Goal: Contribute content: Contribute content

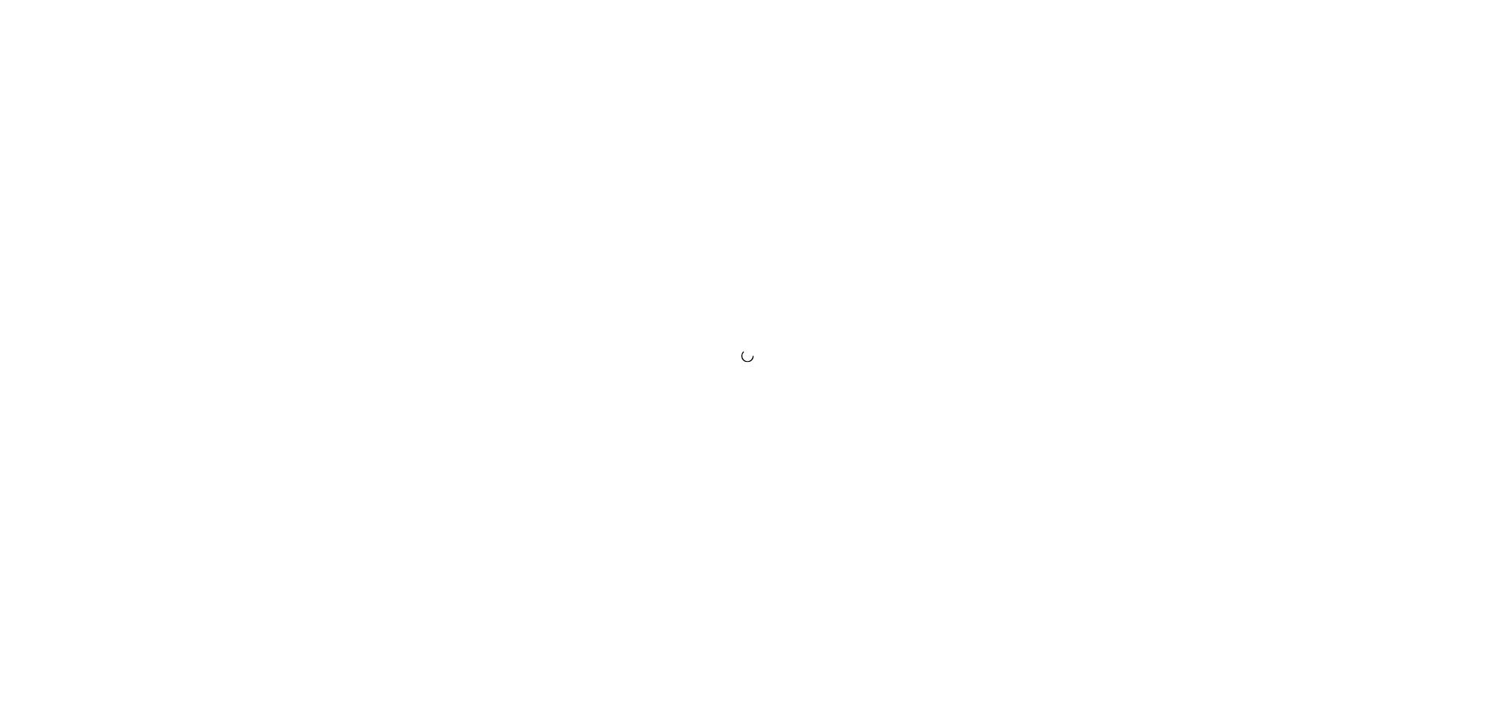
click at [513, 162] on div at bounding box center [747, 357] width 1495 height 715
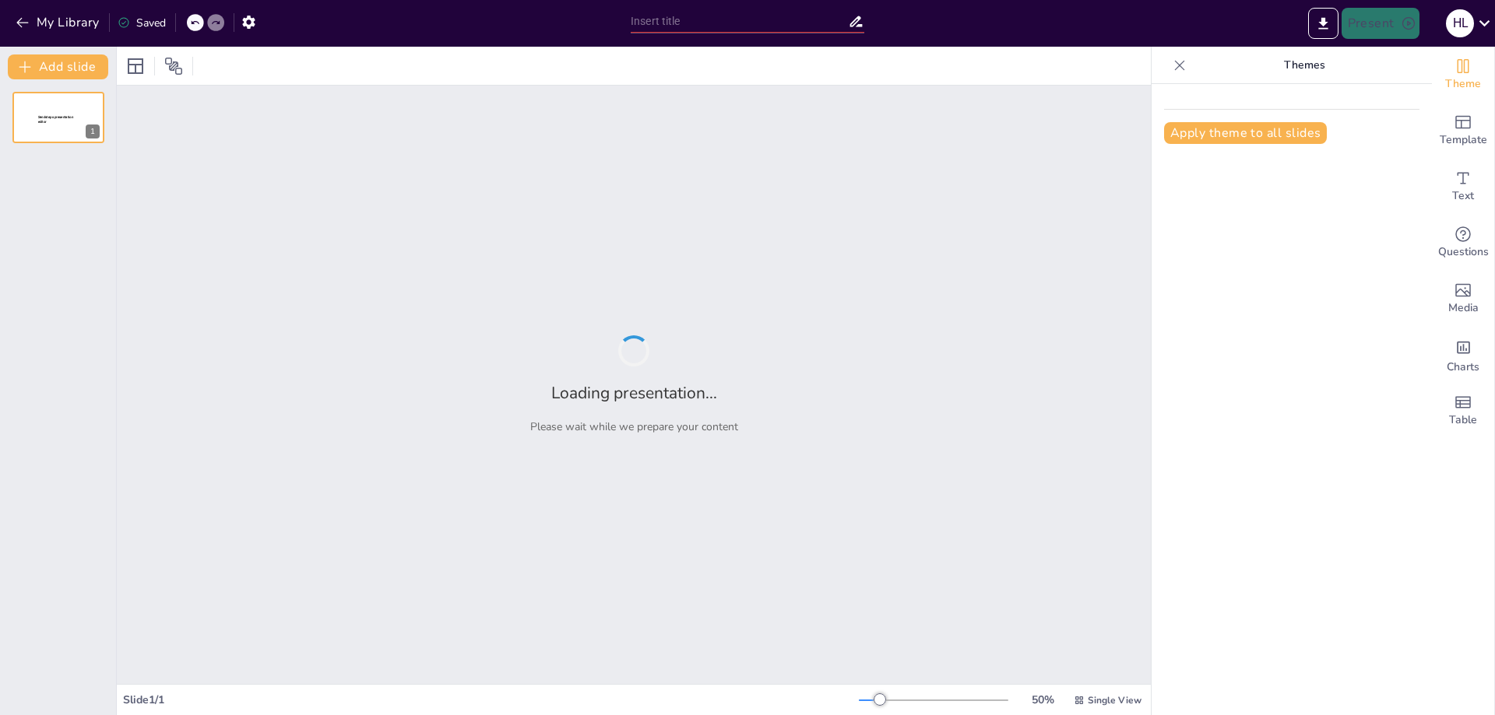
type input "New Sendsteps"
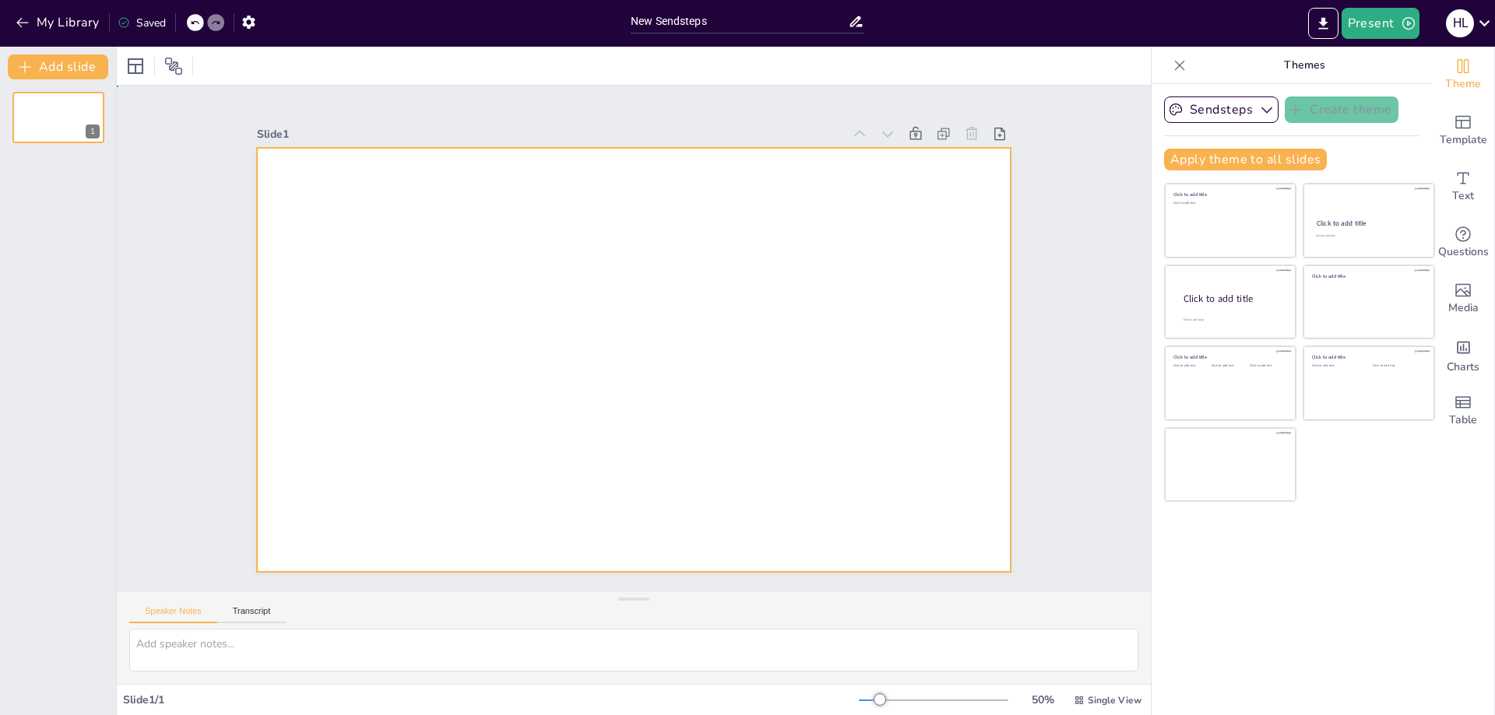
click at [627, 330] on div at bounding box center [629, 359] width 826 height 572
click at [1259, 109] on icon "button" at bounding box center [1267, 110] width 16 height 16
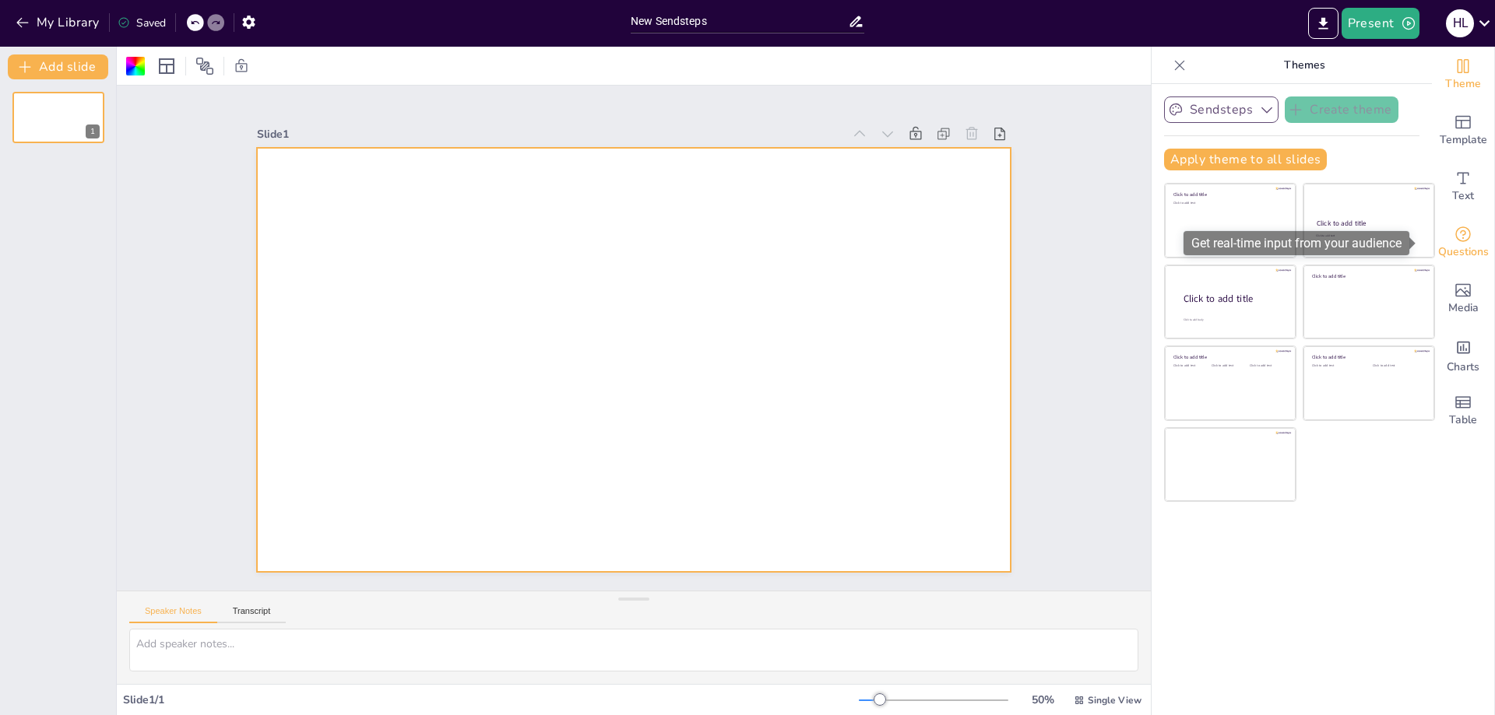
click at [1453, 237] on icon "Get real-time input from your audience" at bounding box center [1462, 234] width 19 height 19
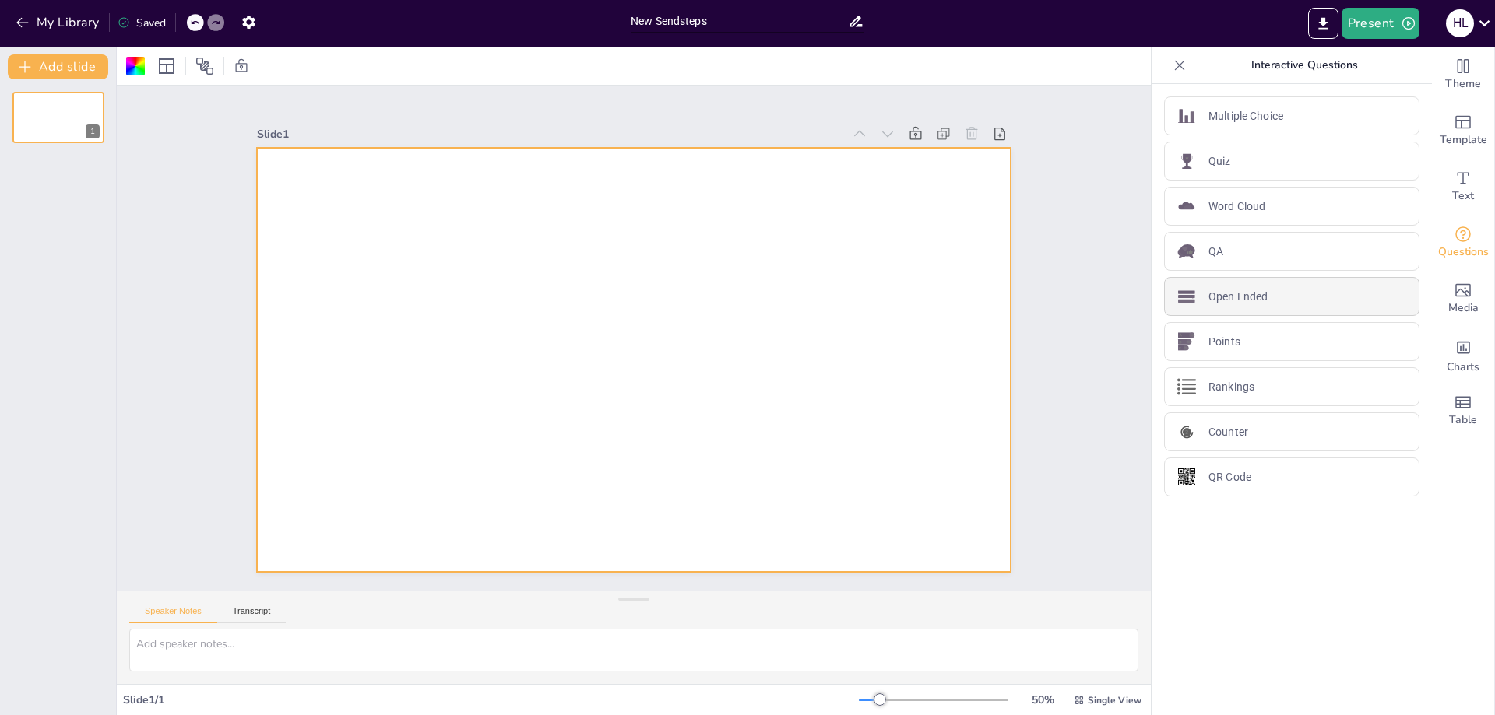
click at [1278, 305] on div "Open Ended" at bounding box center [1291, 296] width 255 height 39
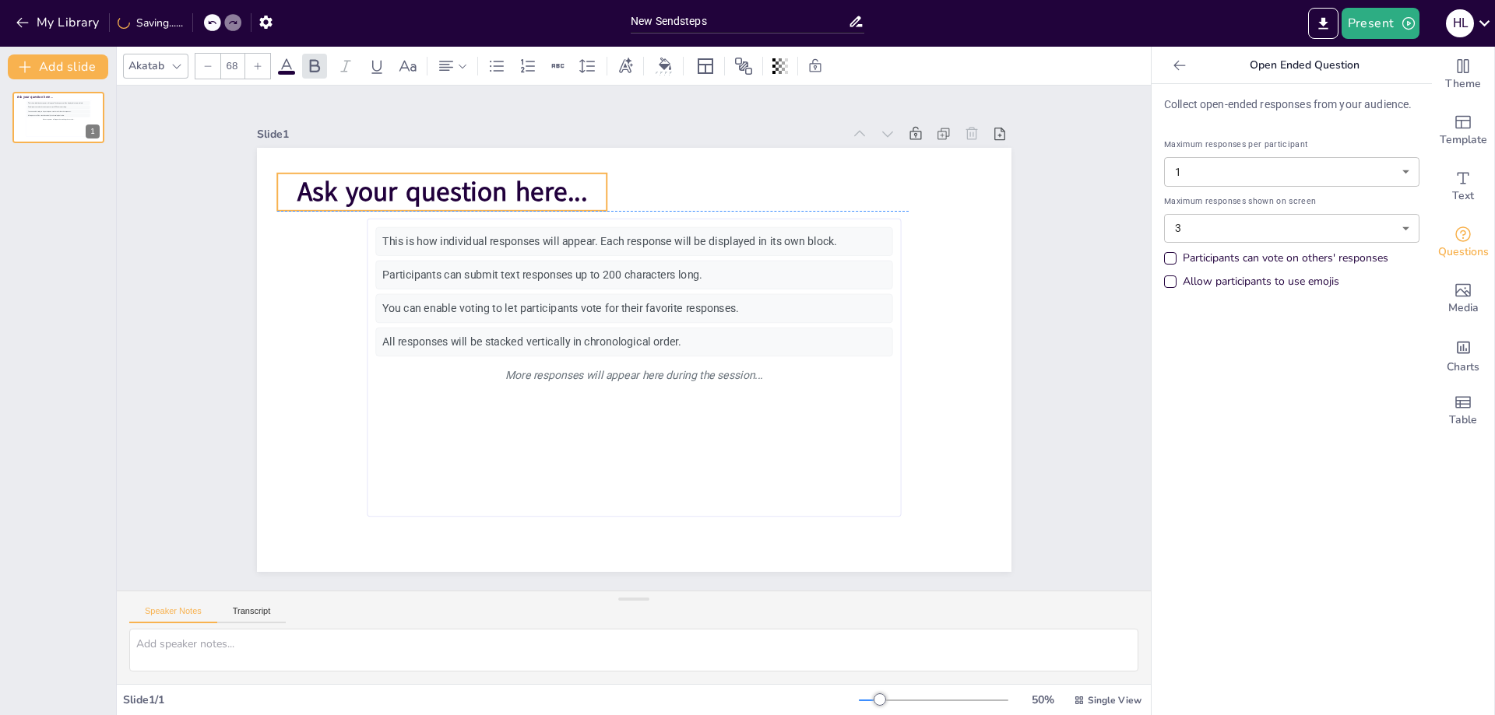
click at [504, 181] on span "Ask your question here..." at bounding box center [442, 192] width 290 height 37
click at [387, 182] on span "Ask your question here..." at bounding box center [458, 172] width 293 height 67
click at [331, 183] on span "Ask your question here..." at bounding box center [477, 155] width 292 height 97
drag, startPoint x: 327, startPoint y: 184, endPoint x: 313, endPoint y: 190, distance: 15.0
click at [327, 185] on span "Ask your question here..." at bounding box center [442, 192] width 290 height 37
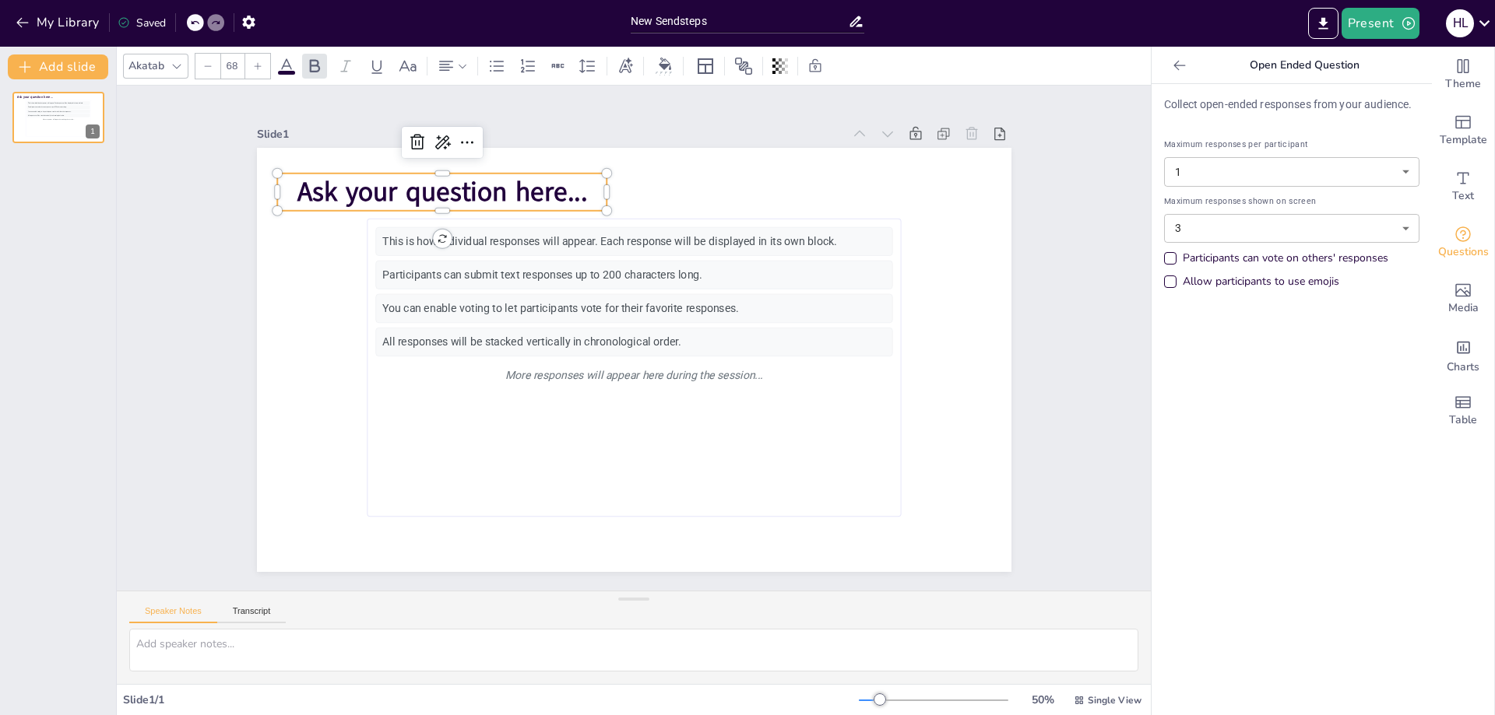
click at [312, 185] on span "Ask your question here..." at bounding box center [458, 172] width 293 height 67
click at [297, 185] on span "Ask your question here..." at bounding box center [442, 192] width 290 height 37
click at [369, 181] on span "Ask your question here..." at bounding box center [442, 192] width 290 height 37
click at [382, 187] on span "Ask your question here..." at bounding box center [442, 192] width 290 height 37
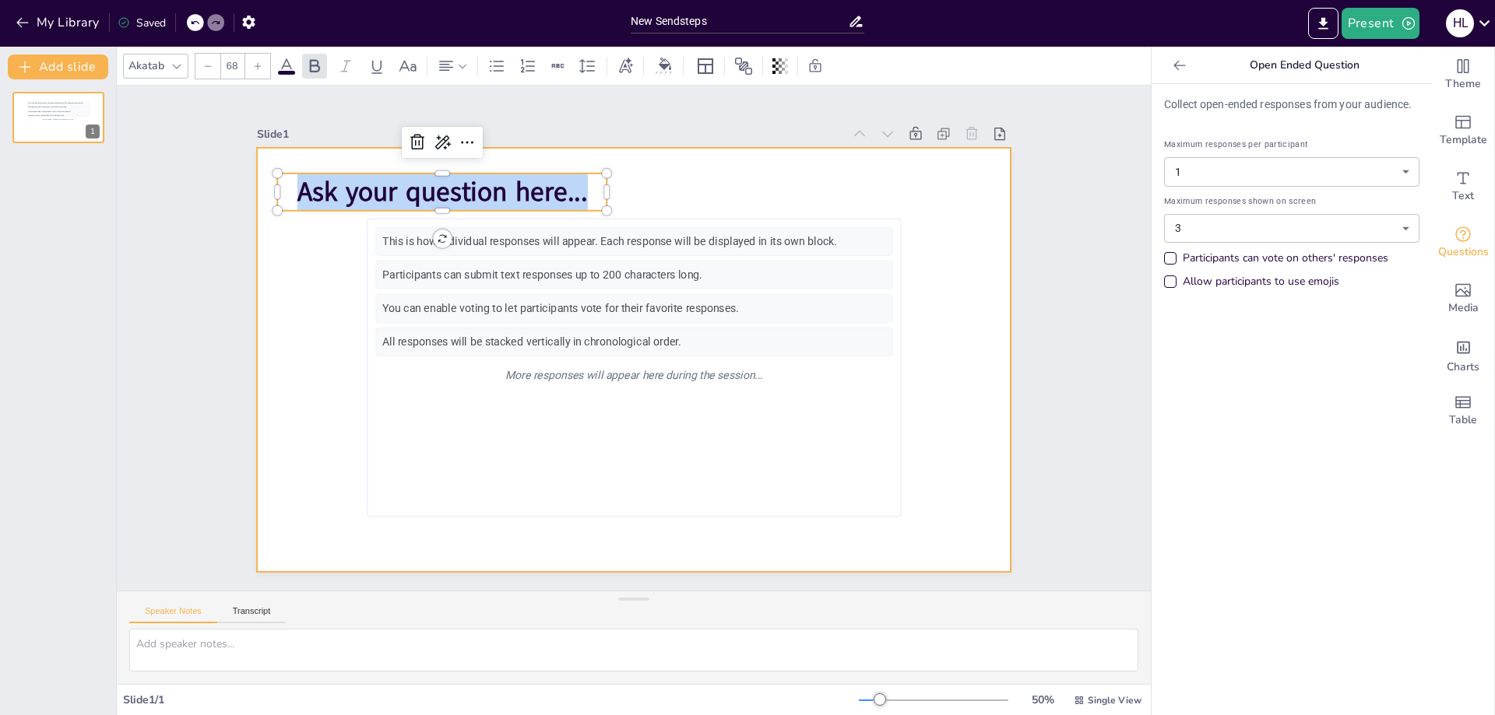
drag, startPoint x: 289, startPoint y: 184, endPoint x: 627, endPoint y: 188, distance: 337.9
click at [627, 188] on div "This is how individual responses will appear. Each response will be displayed i…" at bounding box center [634, 360] width 754 height 424
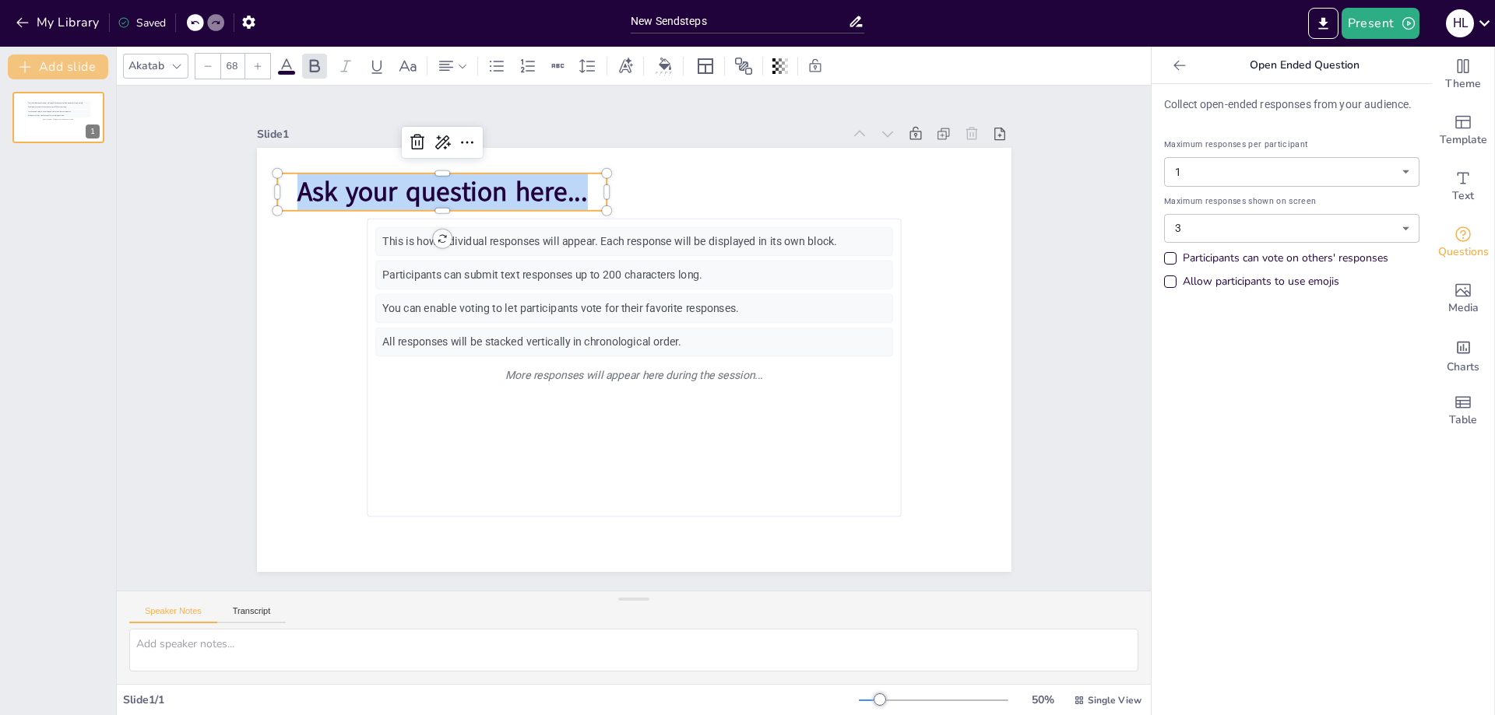
click at [70, 67] on button "Add slide" at bounding box center [58, 66] width 100 height 25
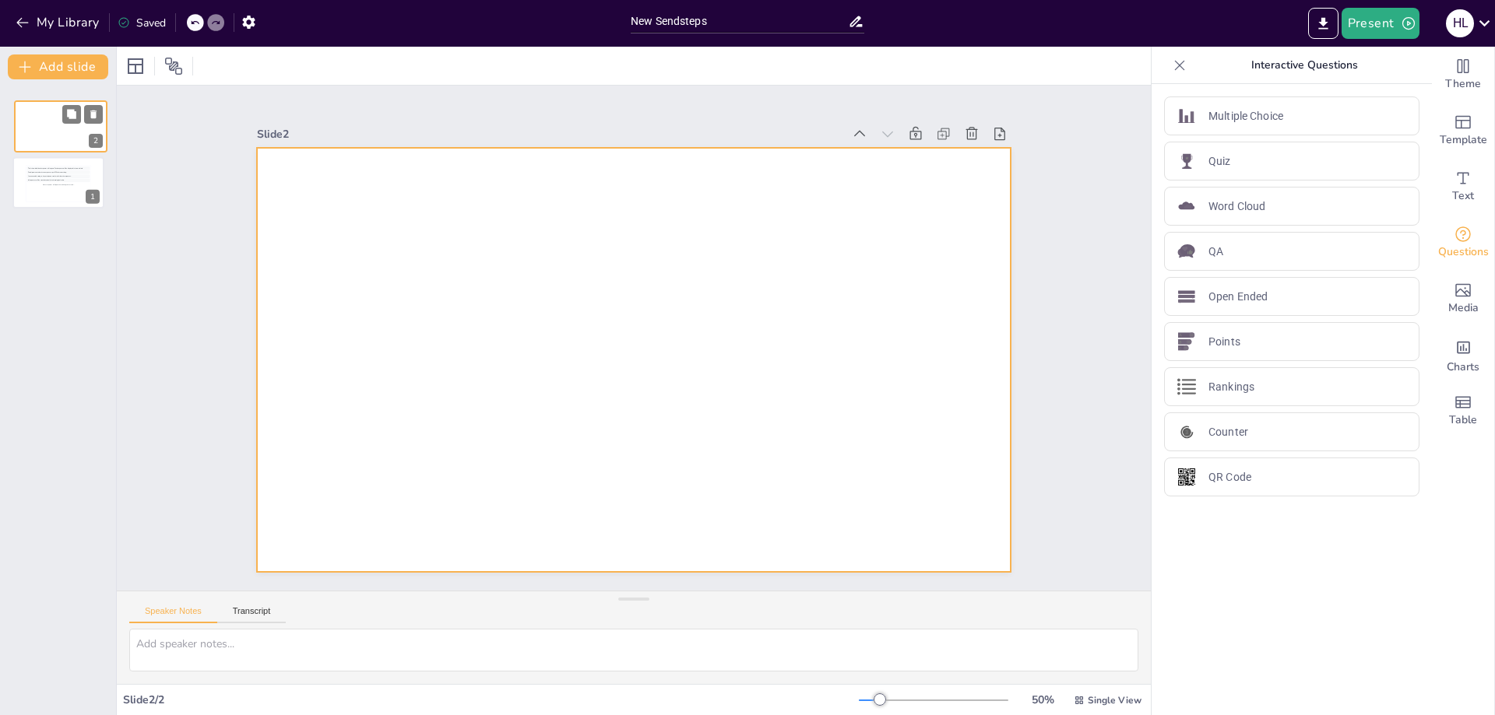
drag, startPoint x: 71, startPoint y: 173, endPoint x: 73, endPoint y: 108, distance: 64.7
click at [73, 108] on div at bounding box center [61, 125] width 92 height 51
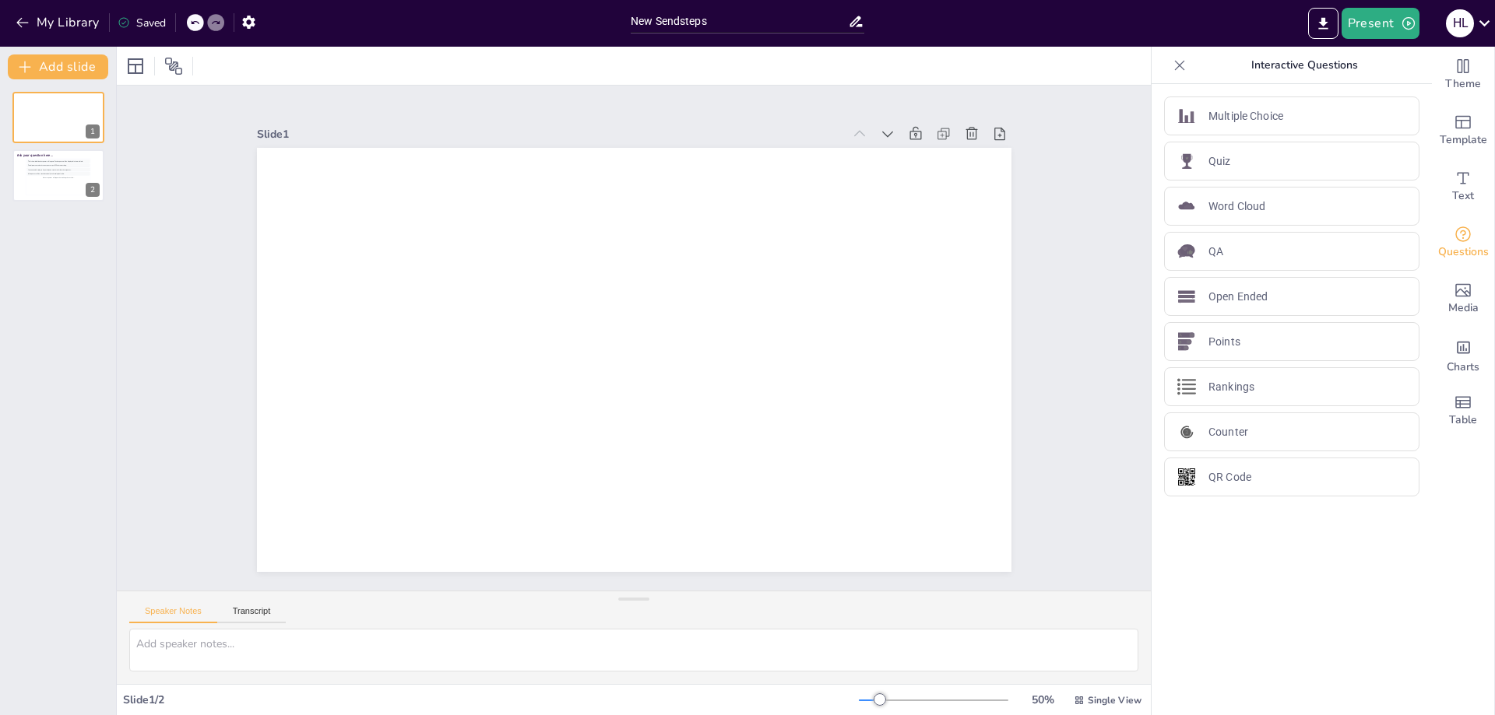
click at [376, 12] on div "My Library Saved" at bounding box center [311, 22] width 623 height 28
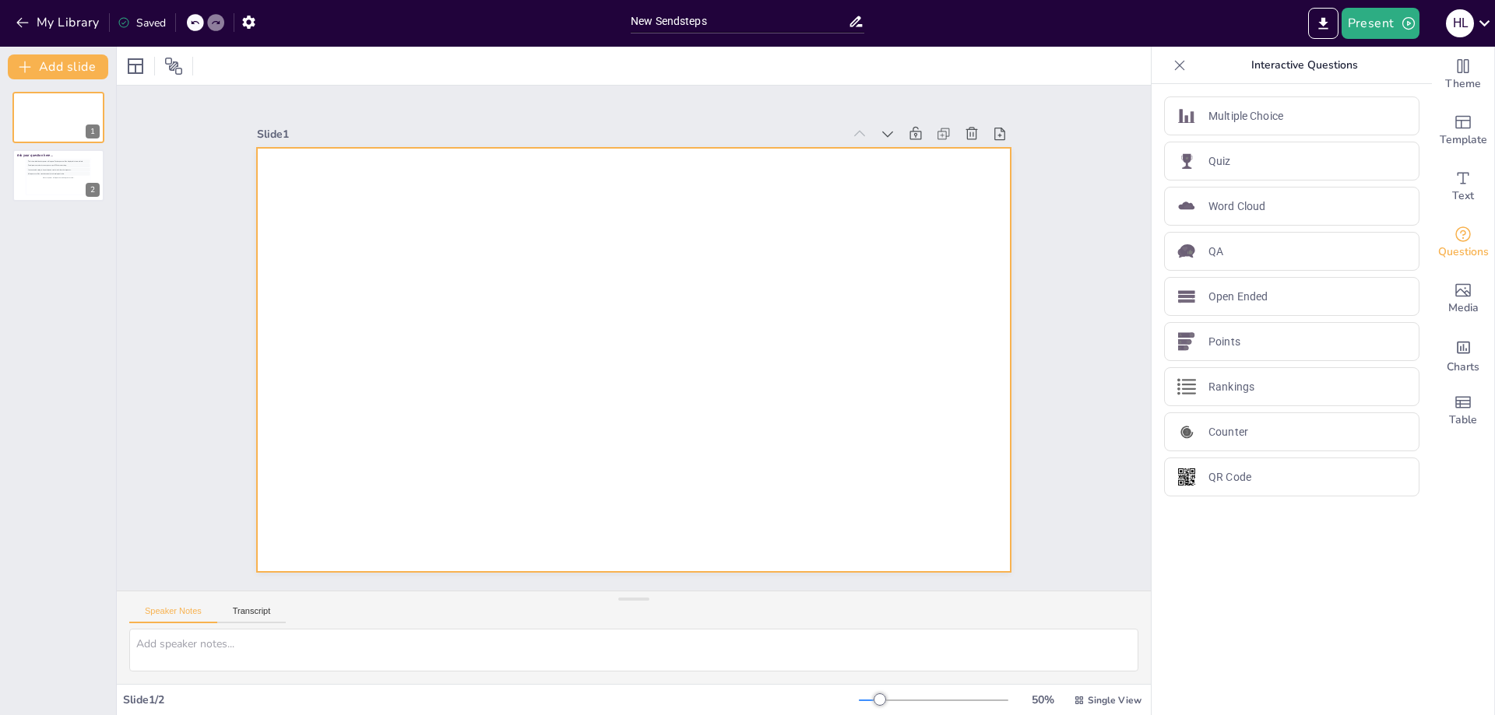
click at [524, 216] on div at bounding box center [626, 358] width 849 height 637
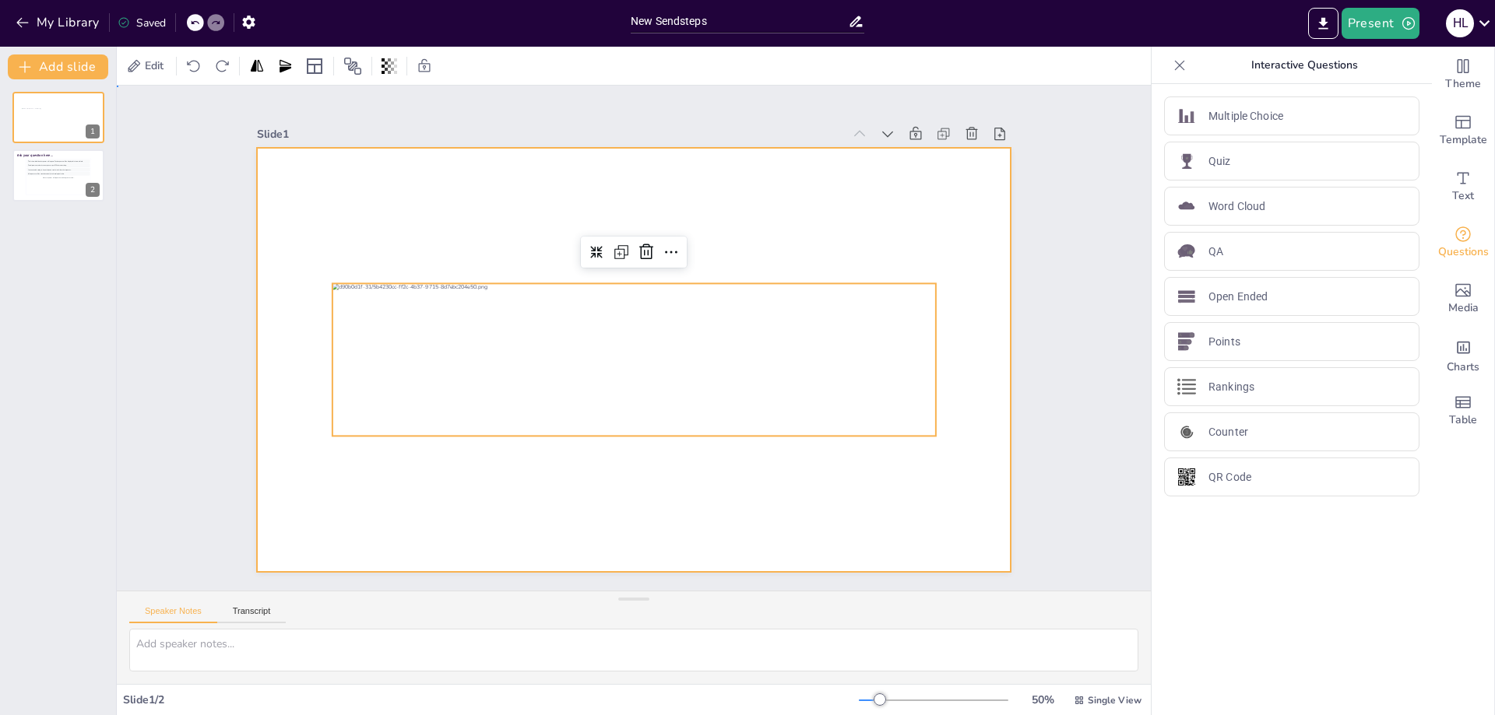
click at [889, 181] on div at bounding box center [634, 360] width 754 height 424
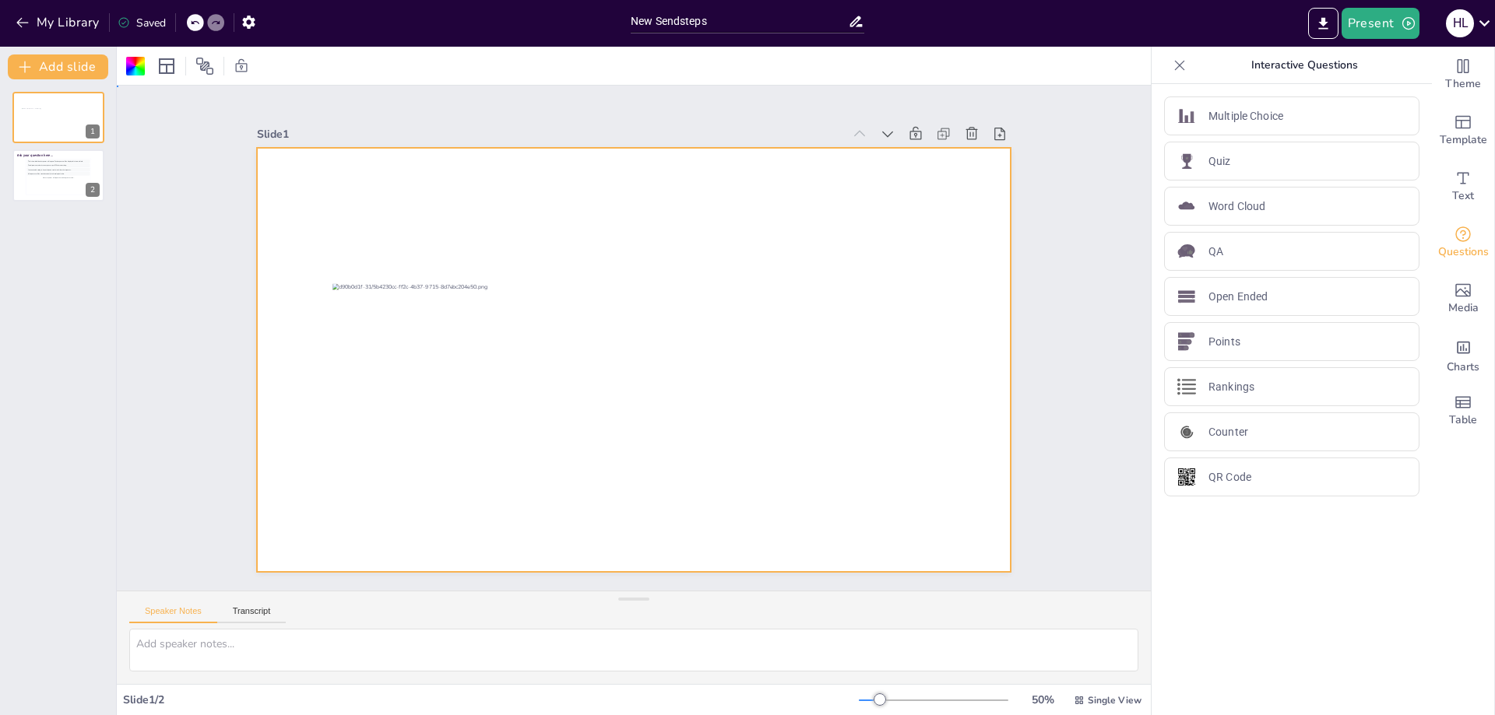
click at [639, 205] on div at bounding box center [631, 360] width 795 height 501
click at [619, 215] on div at bounding box center [629, 360] width 826 height 572
click at [1452, 188] on span "Text" at bounding box center [1463, 196] width 22 height 17
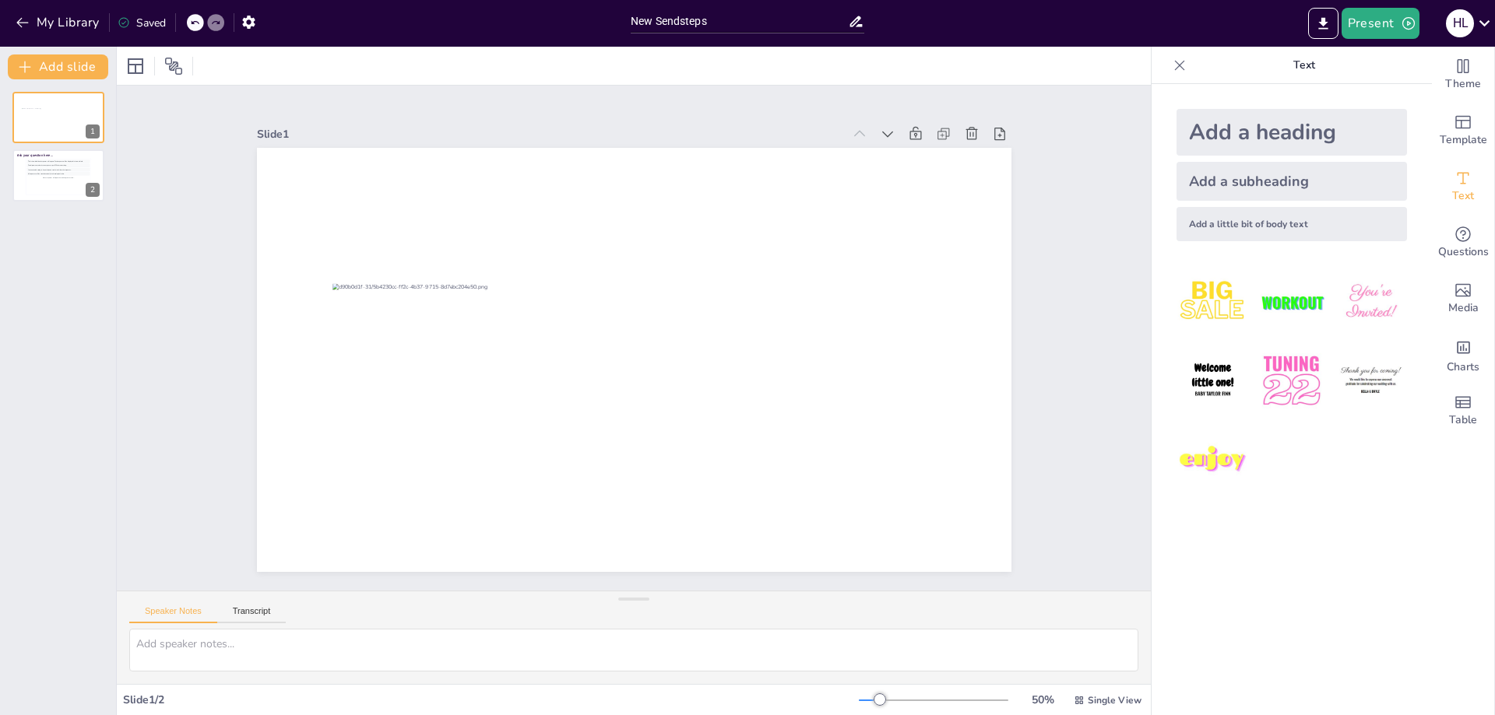
click at [1244, 136] on div "Add a heading" at bounding box center [1291, 132] width 230 height 47
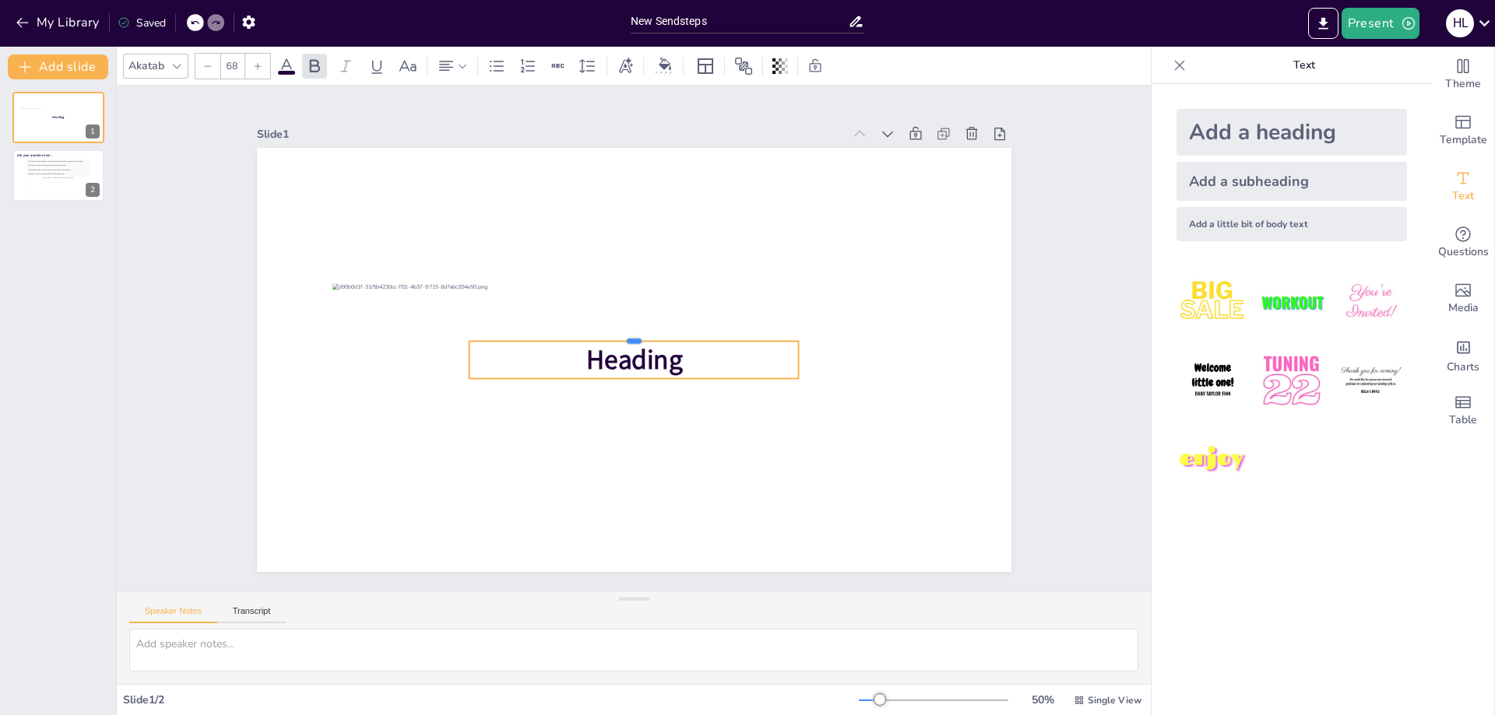
click at [662, 334] on div at bounding box center [636, 336] width 254 height 230
click at [639, 349] on span "Heading" at bounding box center [632, 359] width 100 height 47
click at [633, 360] on span "Heading" at bounding box center [633, 360] width 97 height 37
click at [633, 360] on span "Heading" at bounding box center [629, 360] width 102 height 56
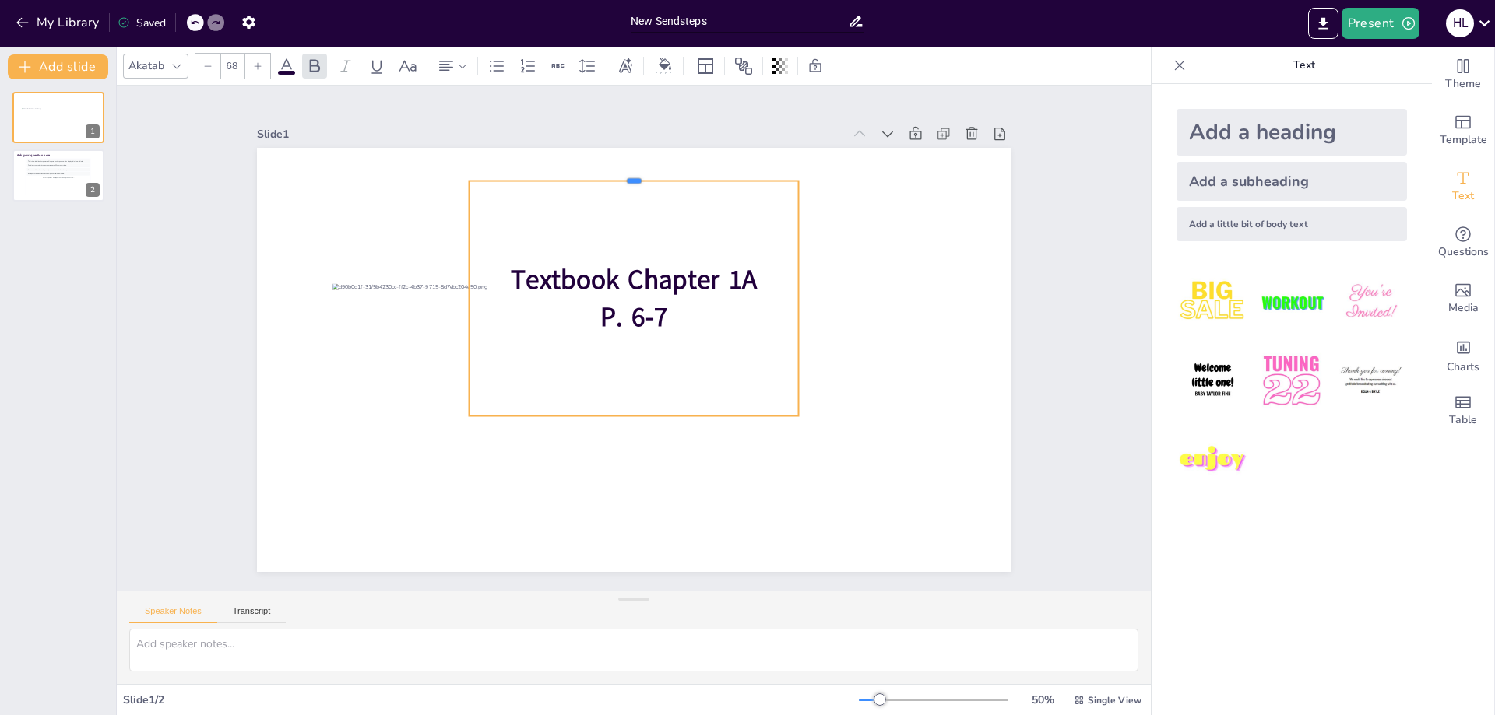
drag, startPoint x: 617, startPoint y: 333, endPoint x: 609, endPoint y: 173, distance: 160.6
click at [609, 173] on div at bounding box center [650, 176] width 329 height 47
drag, startPoint x: 619, startPoint y: 409, endPoint x: 611, endPoint y: 248, distance: 160.6
click at [611, 248] on div "Textbook Chapter 1A P. 6-7" at bounding box center [641, 299] width 371 height 299
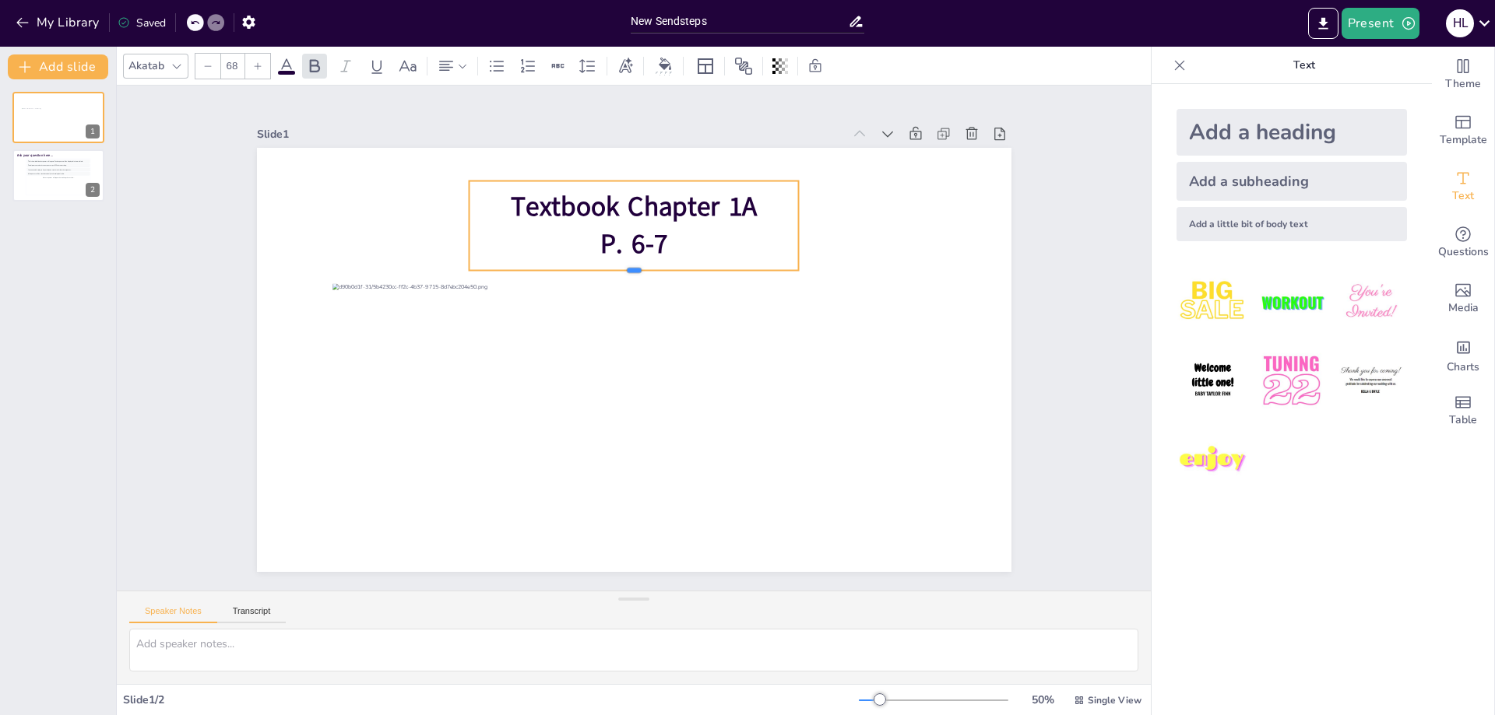
drag, startPoint x: 623, startPoint y: 410, endPoint x: 617, endPoint y: 265, distance: 145.7
click at [617, 265] on div at bounding box center [640, 277] width 329 height 47
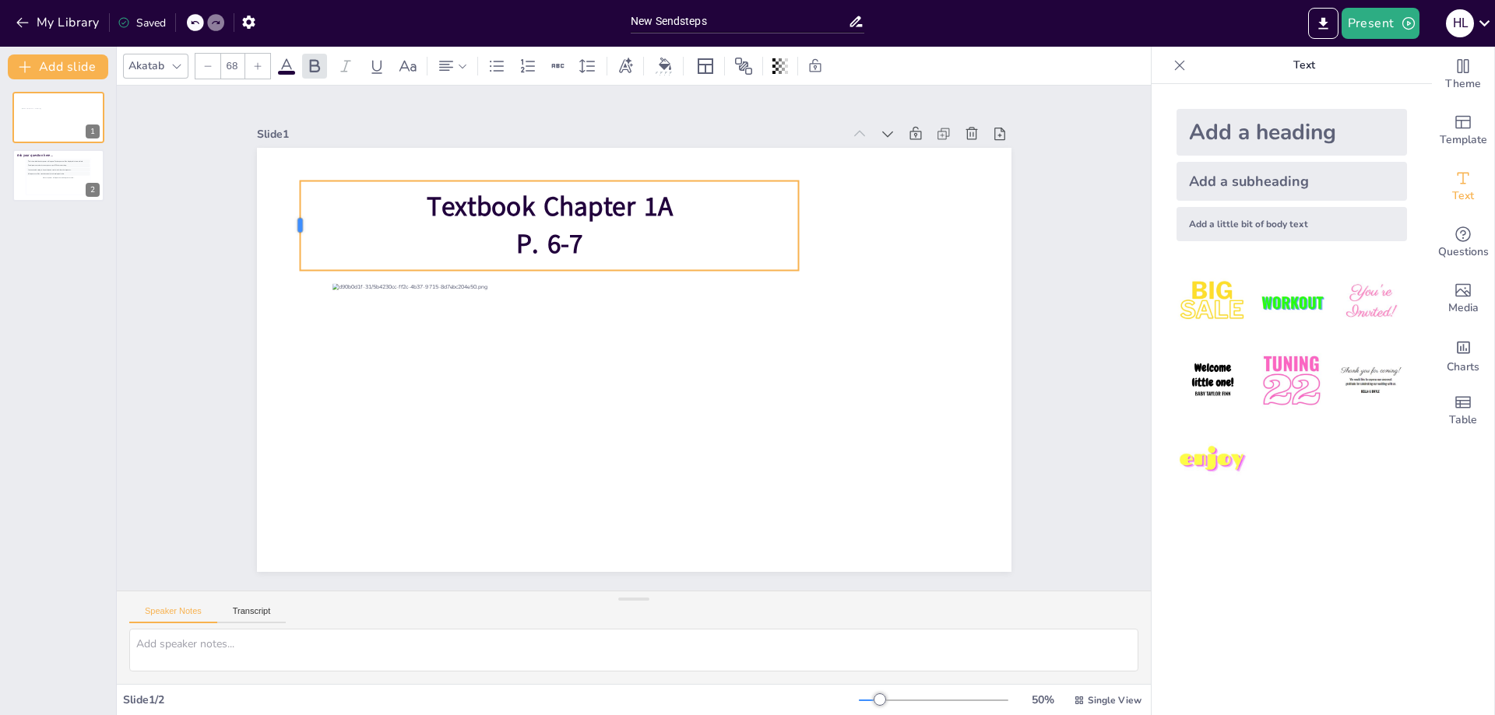
drag, startPoint x: 454, startPoint y: 219, endPoint x: 280, endPoint y: 206, distance: 174.1
click at [297, 206] on div at bounding box center [308, 191] width 22 height 90
drag, startPoint x: 440, startPoint y: 60, endPoint x: 451, endPoint y: 69, distance: 14.4
click at [441, 60] on icon at bounding box center [446, 66] width 19 height 19
click at [452, 113] on icon at bounding box center [452, 118] width 14 height 10
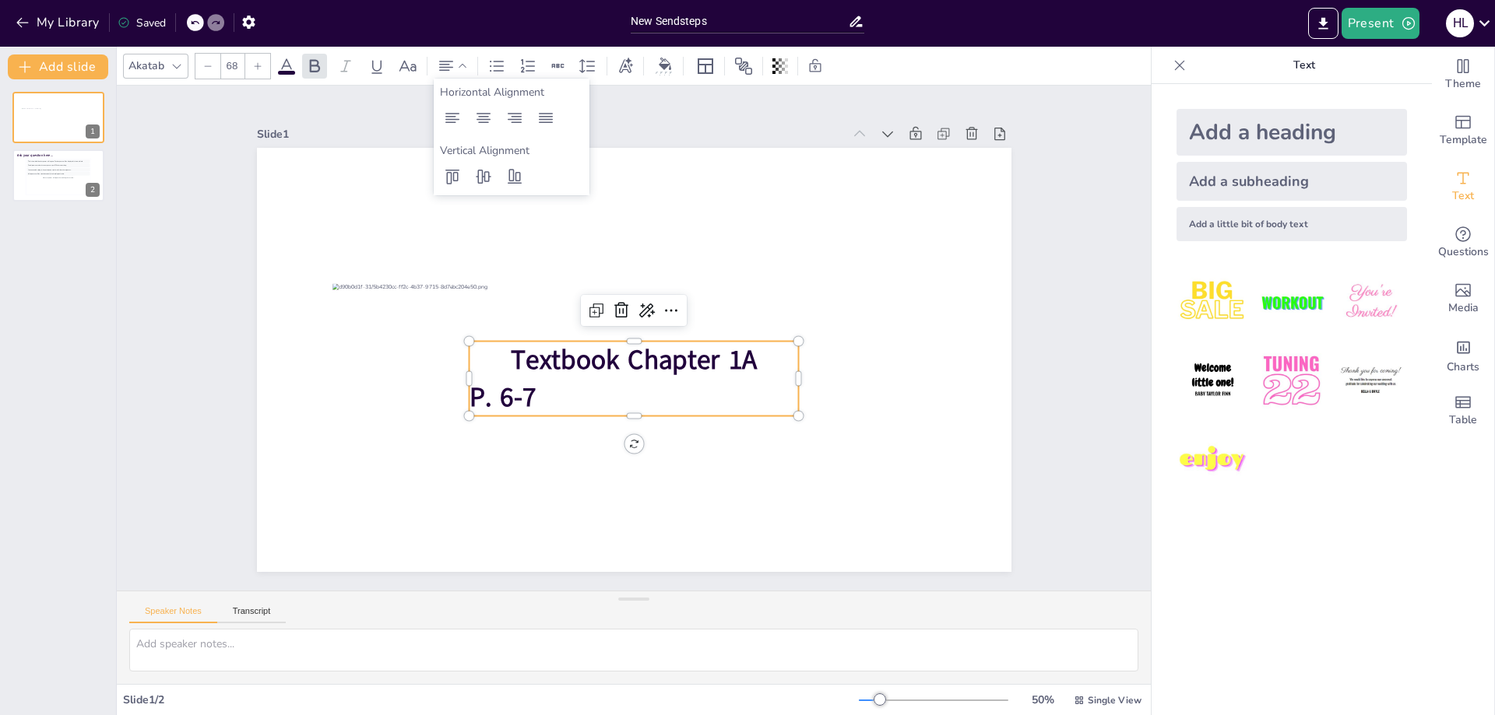
click at [508, 349] on span "Textbook Chapter 1A" at bounding box center [632, 360] width 248 height 62
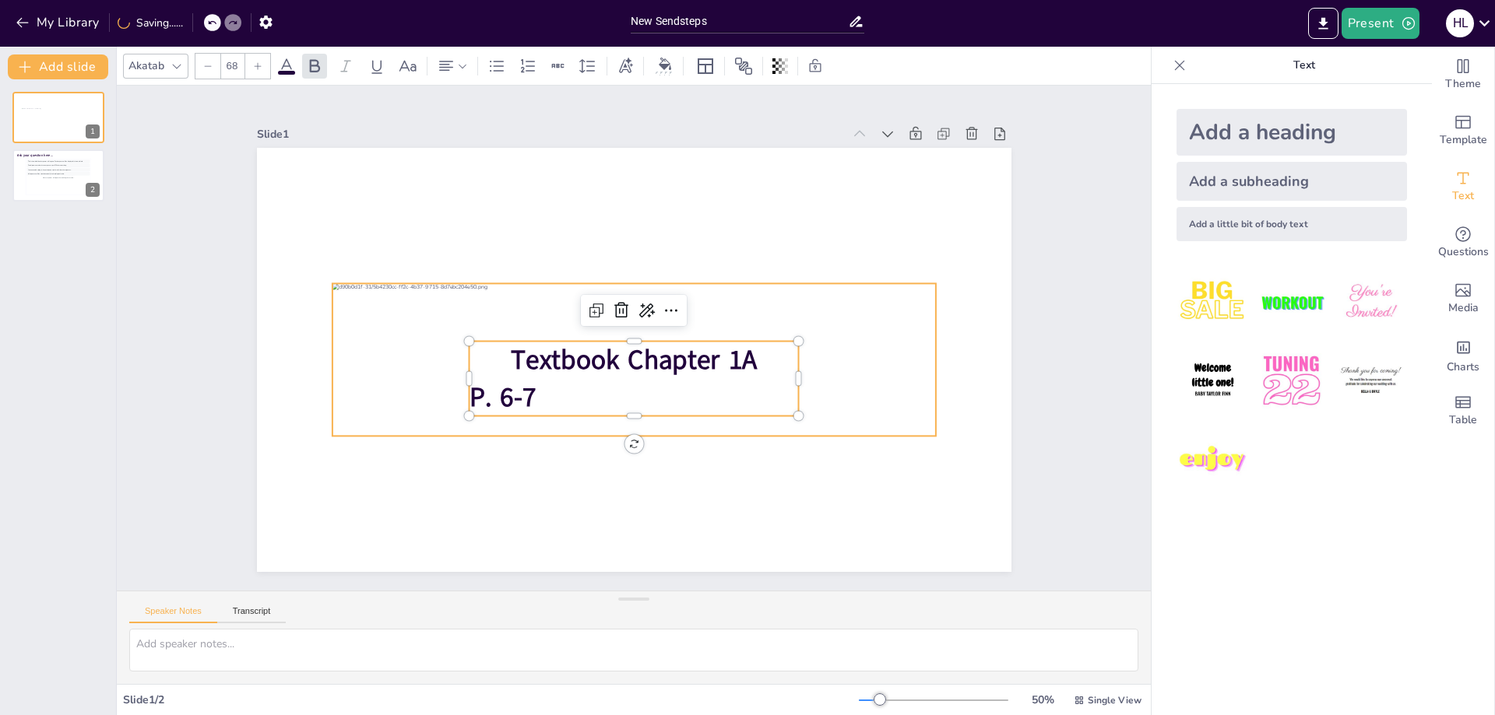
drag, startPoint x: 487, startPoint y: 350, endPoint x: 423, endPoint y: 355, distance: 64.8
click at [423, 355] on div "Textbook Chapter 1A P. 6-7" at bounding box center [634, 360] width 754 height 424
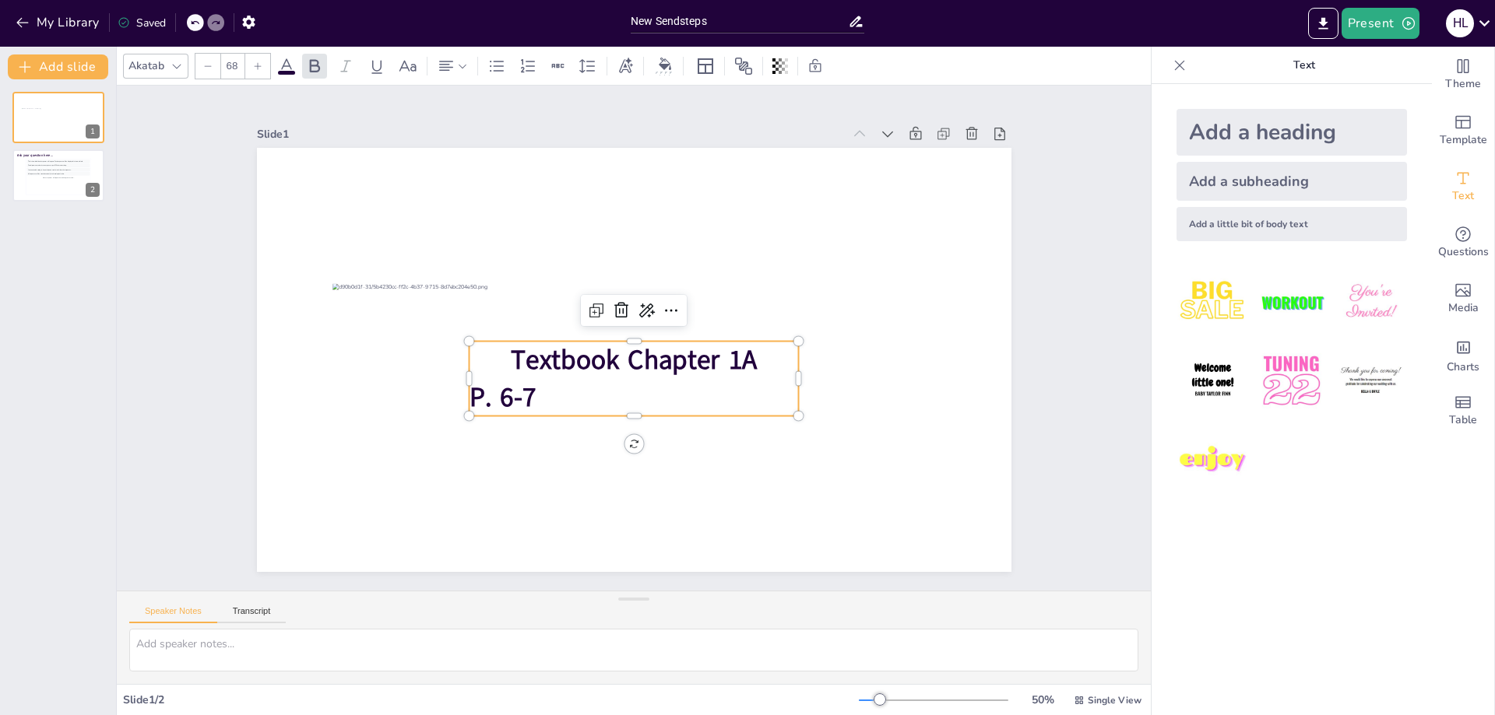
click at [483, 356] on p "Textbook Chapter 1A" at bounding box center [632, 360] width 332 height 72
click at [457, 67] on icon at bounding box center [462, 66] width 11 height 11
click at [447, 119] on icon at bounding box center [452, 118] width 14 height 10
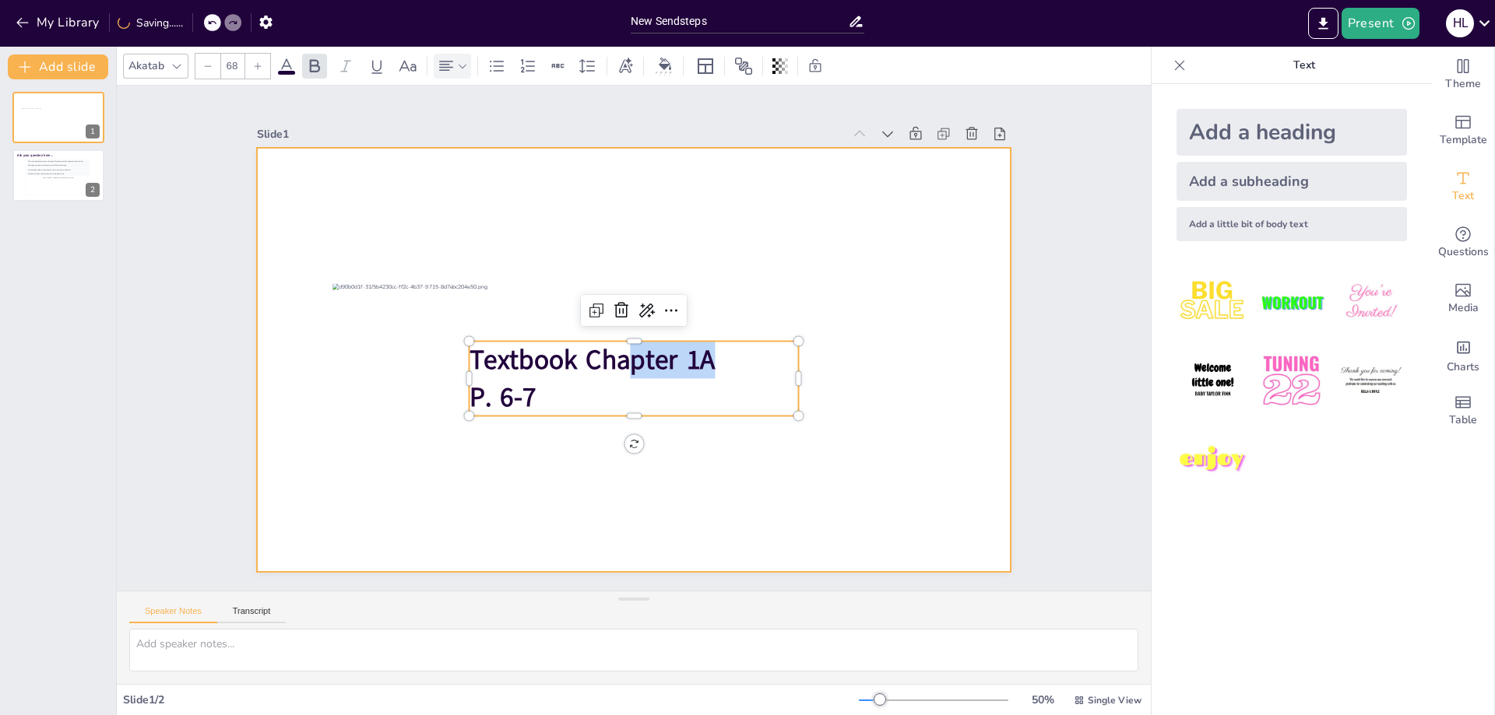
drag, startPoint x: 620, startPoint y: 338, endPoint x: 571, endPoint y: 257, distance: 94.7
click at [541, 170] on div "Textbook Chapter 1A P. 6-7" at bounding box center [631, 360] width 794 height 501
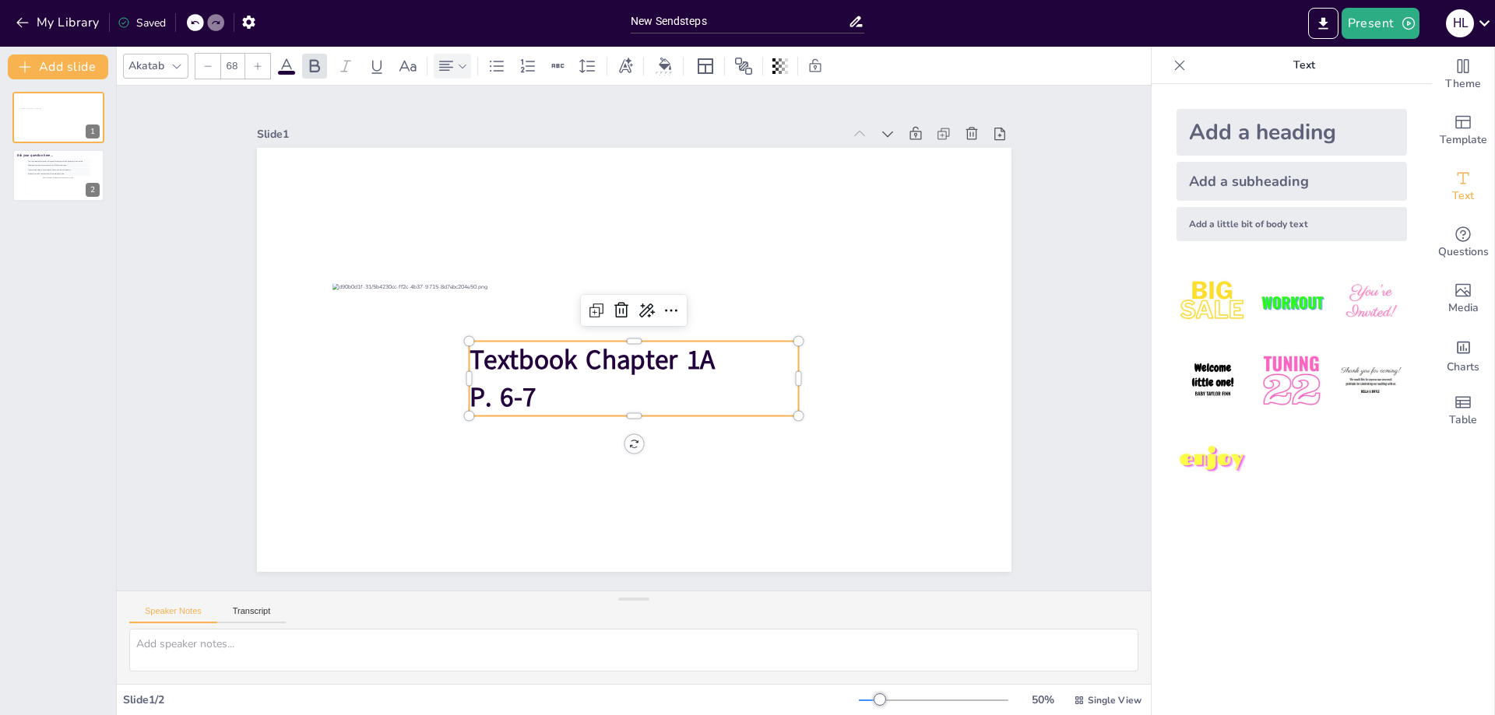
click at [569, 342] on span "Textbook Chapter 1A" at bounding box center [592, 360] width 246 height 37
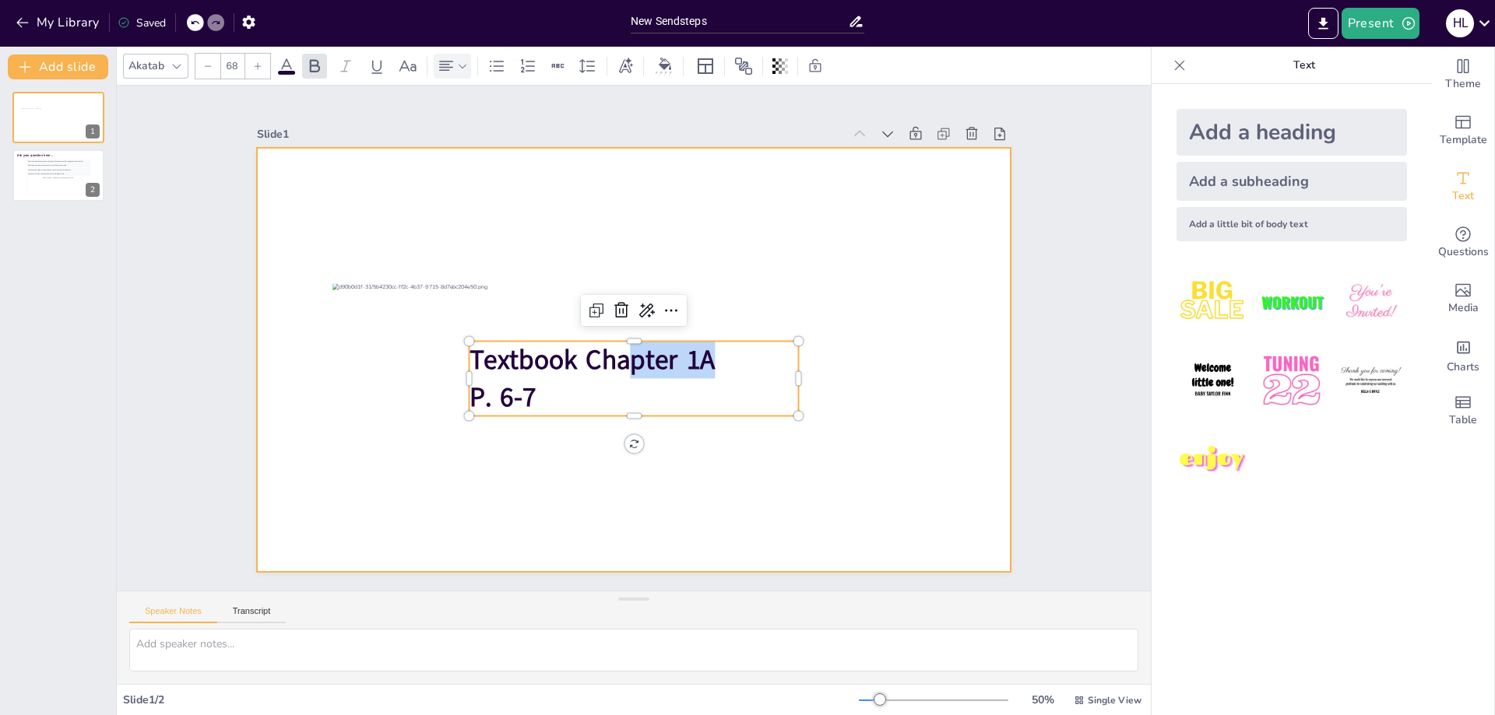
drag, startPoint x: 615, startPoint y: 336, endPoint x: 625, endPoint y: 181, distance: 156.0
click at [625, 167] on div "Textbook Chapter 1A P. 6-7" at bounding box center [631, 360] width 794 height 501
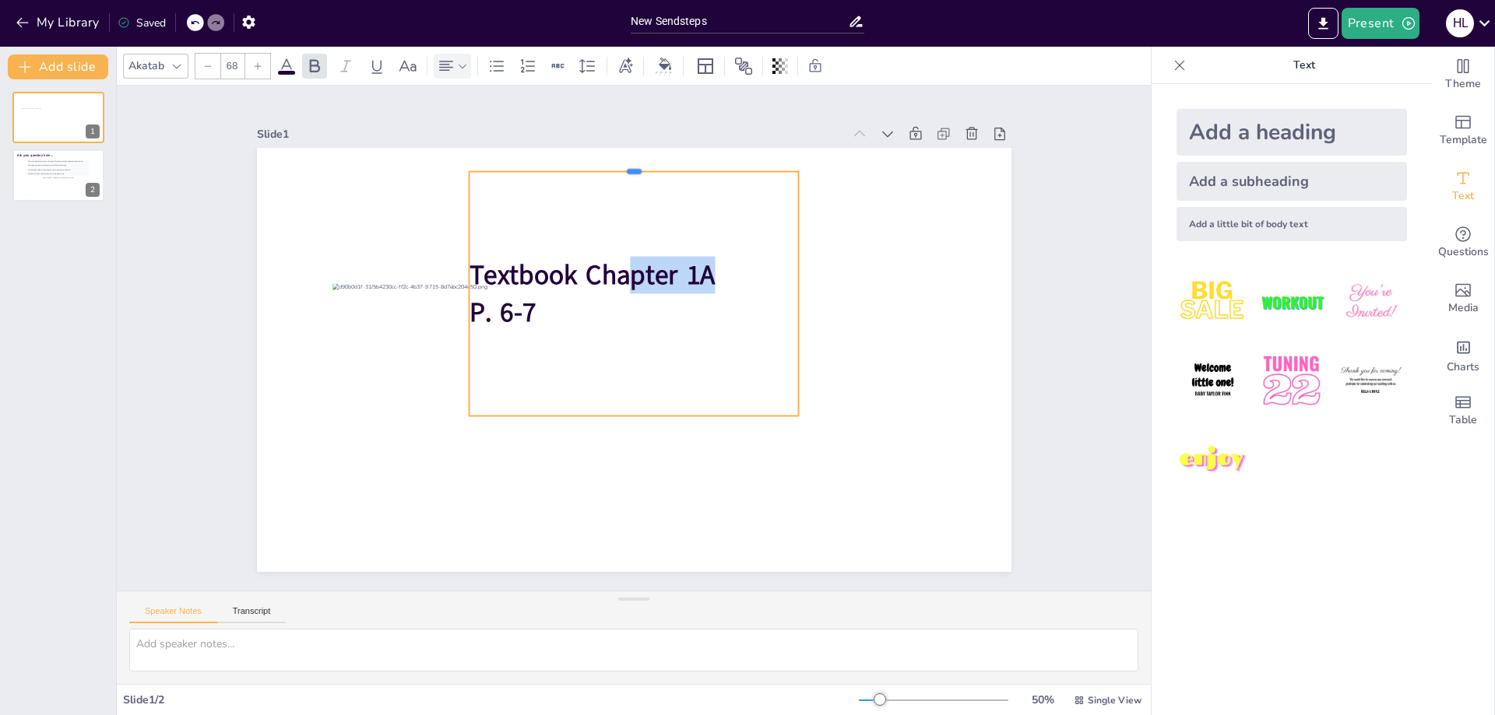
drag, startPoint x: 620, startPoint y: 336, endPoint x: 620, endPoint y: 166, distance: 169.7
click at [620, 166] on div at bounding box center [651, 166] width 329 height 47
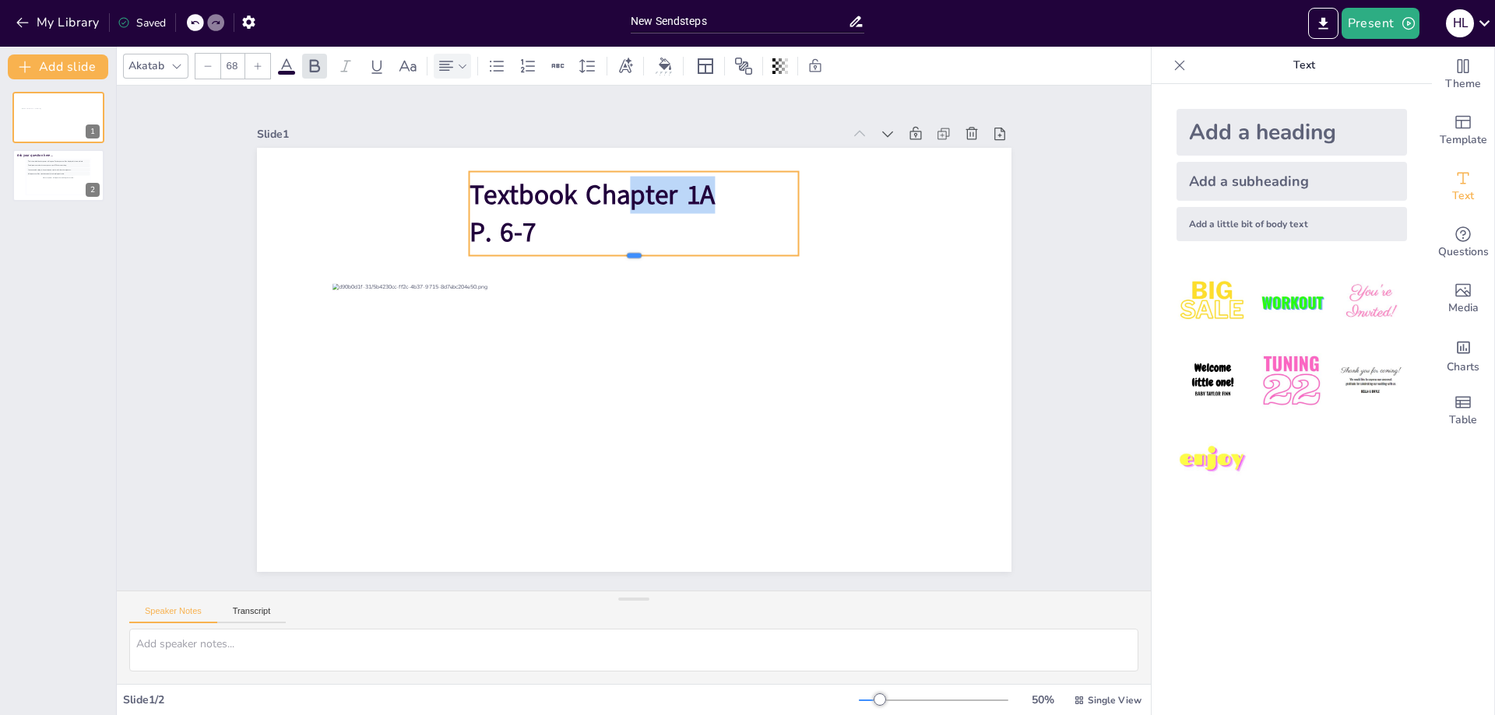
drag, startPoint x: 621, startPoint y: 410, endPoint x: 634, endPoint y: 250, distance: 160.8
click at [634, 250] on div at bounding box center [641, 262] width 329 height 47
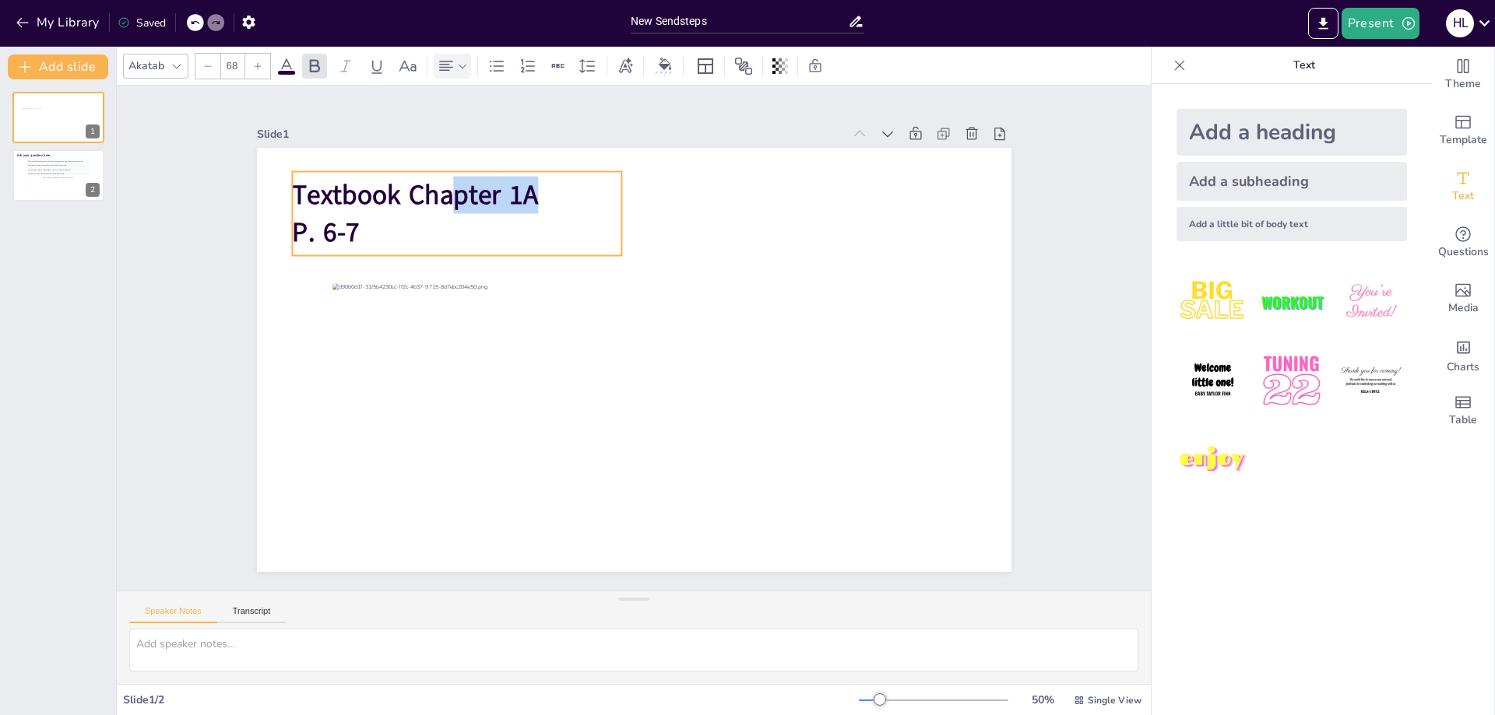
click at [535, 186] on p "Textbook Chapter 1A" at bounding box center [473, 177] width 332 height 72
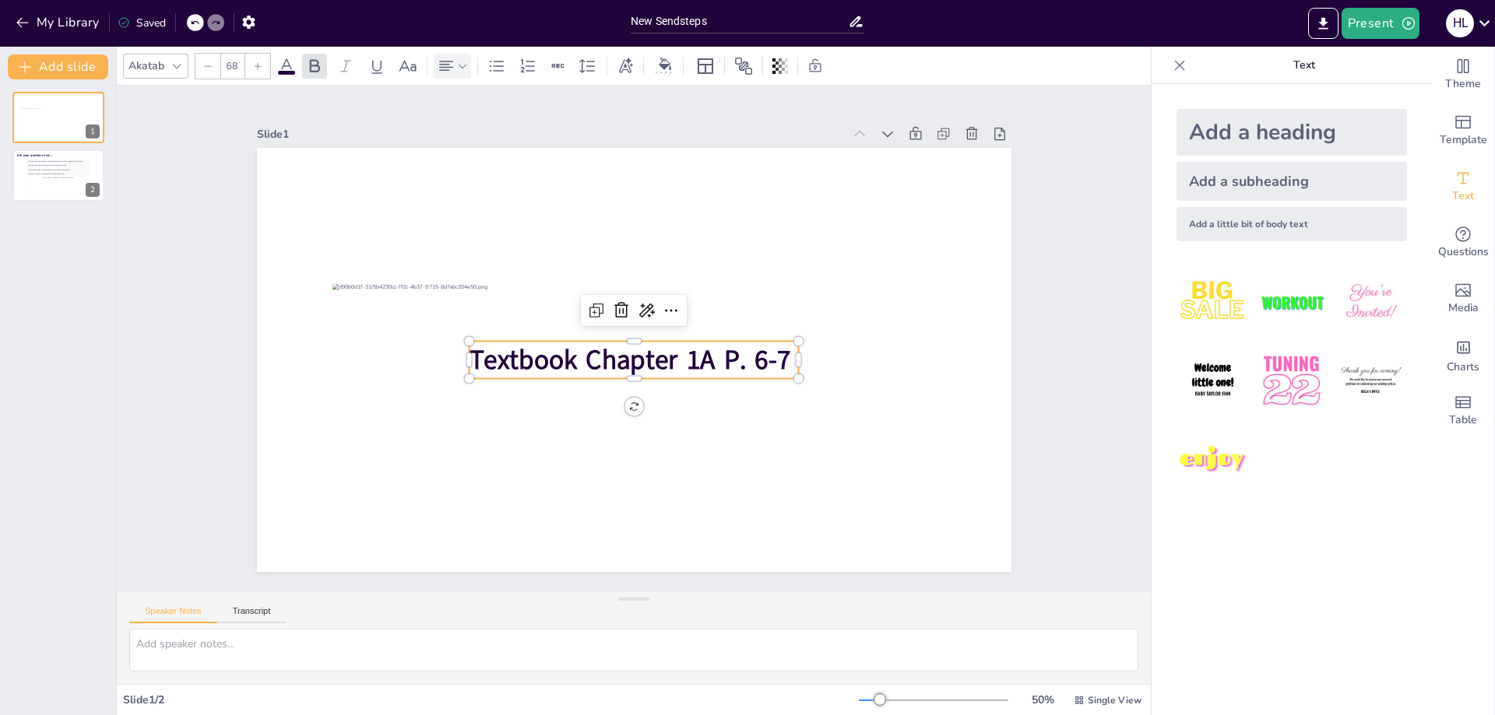
click at [1329, 189] on div "Add a subheading" at bounding box center [1291, 181] width 230 height 39
type input "38"
